Goal: Browse casually

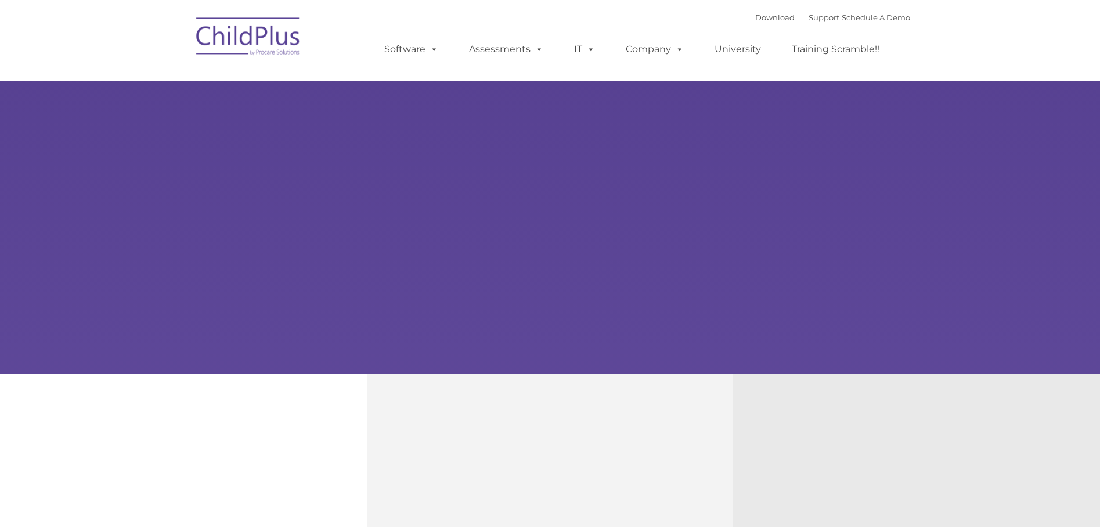
type input ""
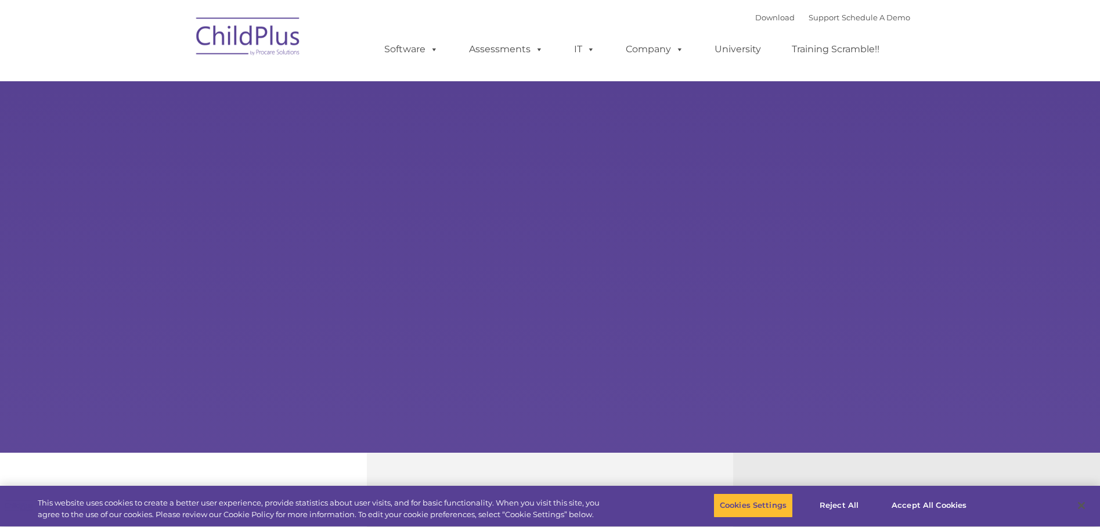
select select "MEDIUM"
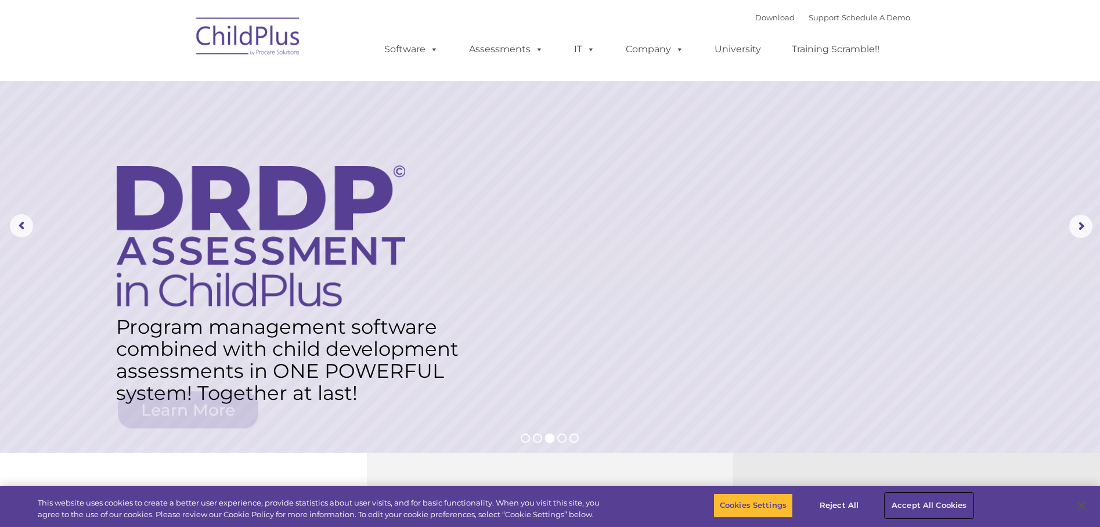
click at [905, 503] on button "Accept All Cookies" at bounding box center [929, 505] width 88 height 24
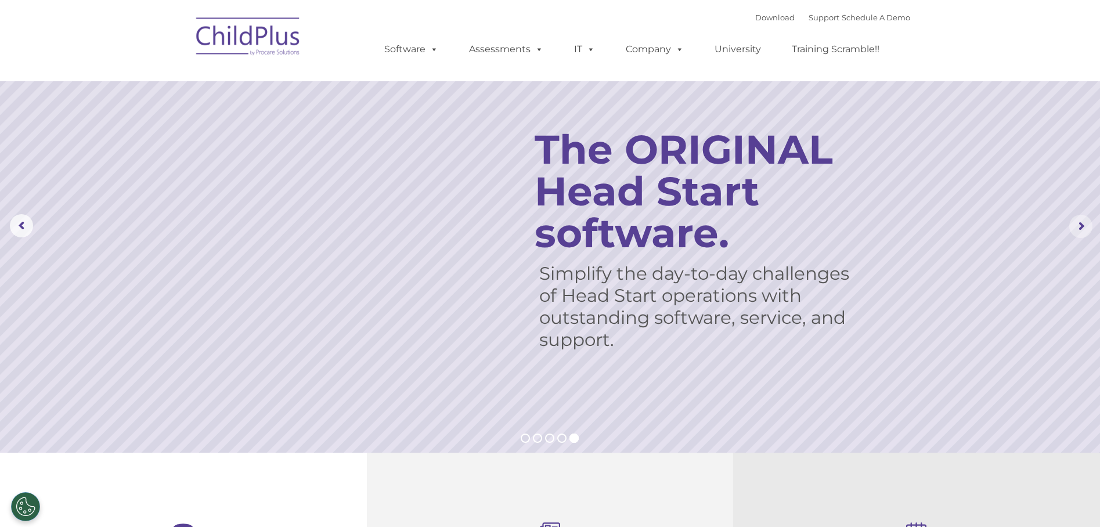
click at [1077, 227] on rs-arrow at bounding box center [1080, 226] width 23 height 23
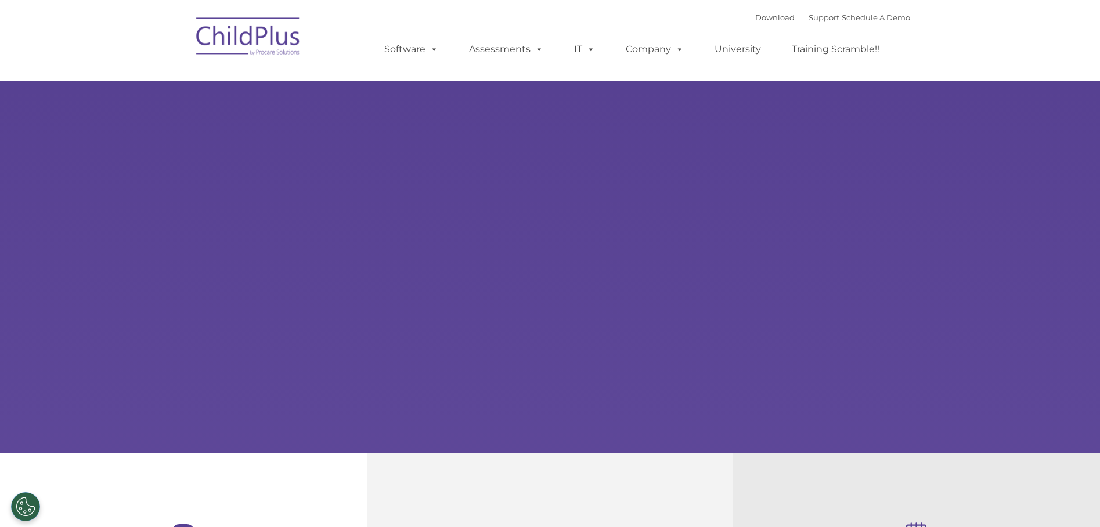
type input ""
select select "MEDIUM"
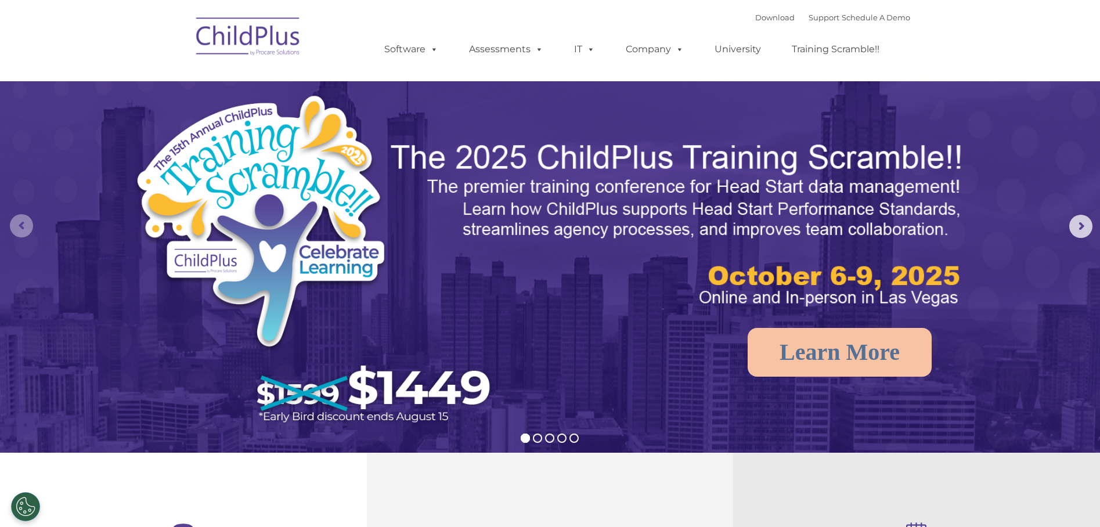
click at [24, 222] on rs-arrow at bounding box center [21, 225] width 23 height 23
